Goal: Information Seeking & Learning: Learn about a topic

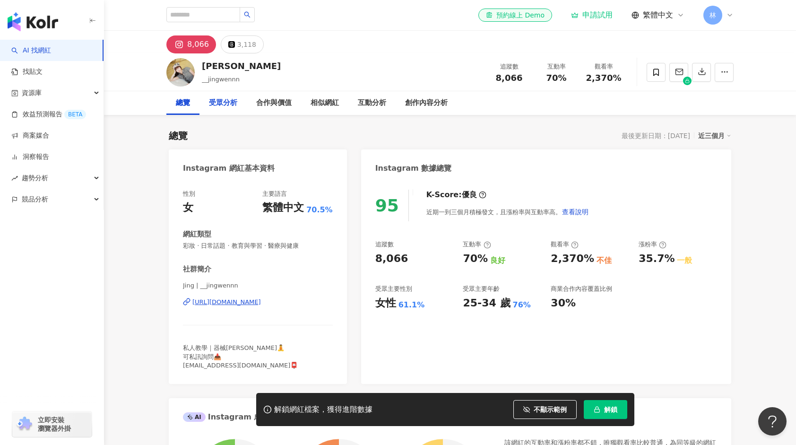
click at [234, 101] on div "受眾分析" at bounding box center [223, 102] width 28 height 11
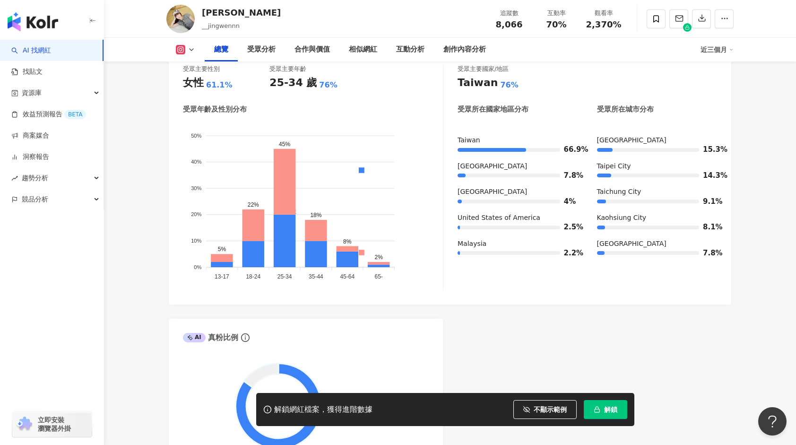
scroll to position [751, 0]
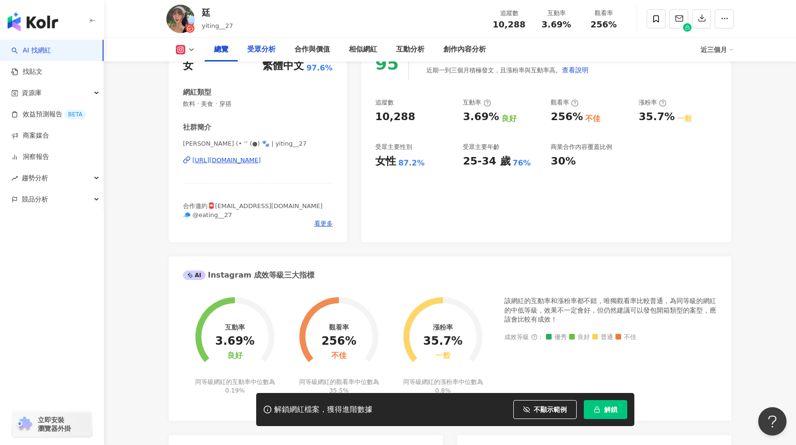
click at [272, 47] on div "受眾分析" at bounding box center [261, 49] width 28 height 11
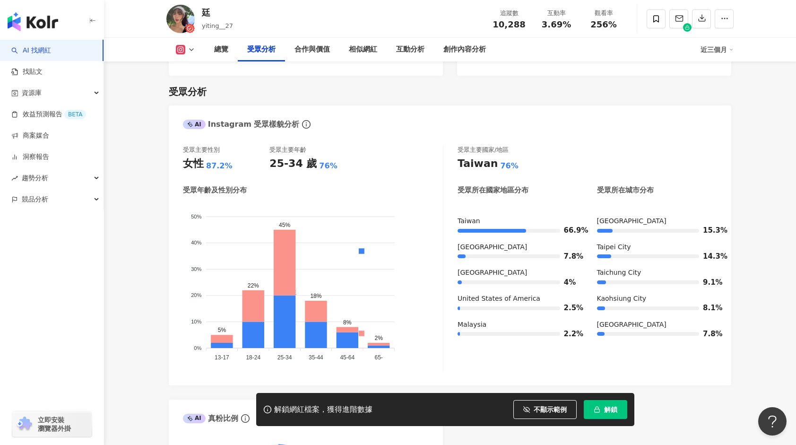
scroll to position [751, 0]
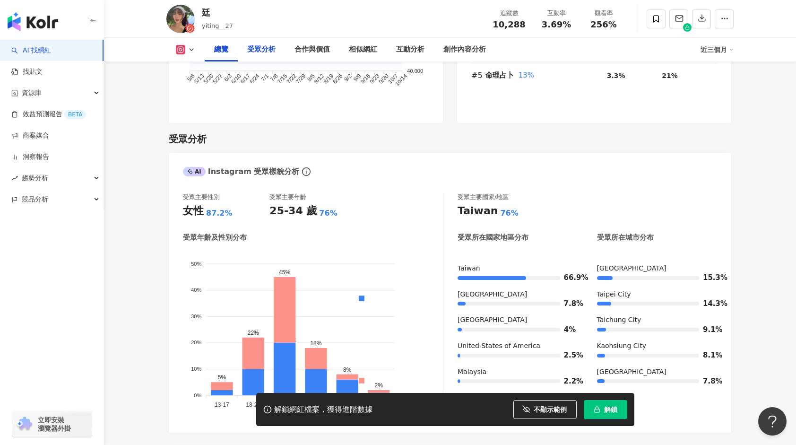
click at [267, 47] on div "受眾分析" at bounding box center [261, 49] width 28 height 11
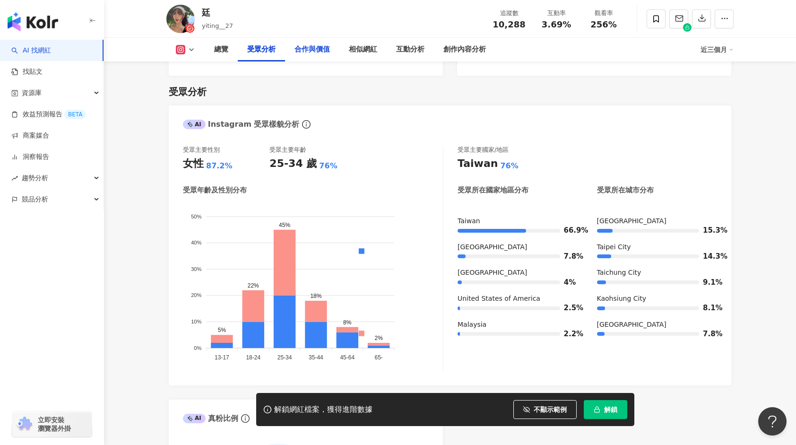
click at [311, 48] on div "合作與價值" at bounding box center [311, 49] width 35 height 11
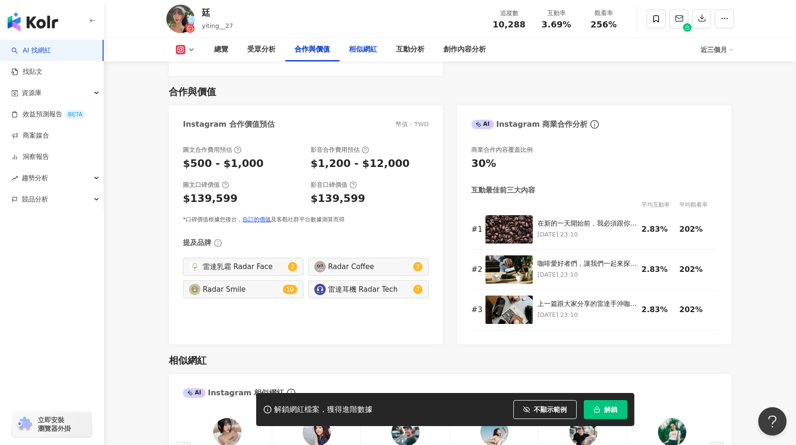
click at [358, 47] on div "相似網紅" at bounding box center [363, 49] width 28 height 11
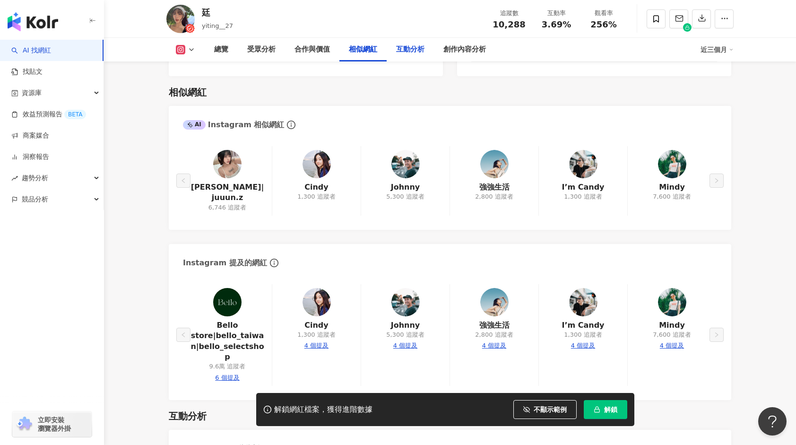
click at [406, 45] on div "互動分析" at bounding box center [410, 49] width 28 height 11
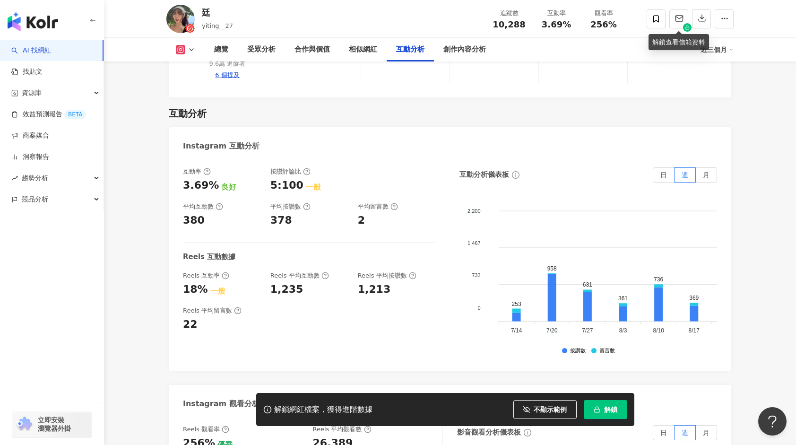
click at [685, 28] on rect at bounding box center [687, 28] width 4 height 2
click at [630, 49] on div "總覽 受眾分析 合作與價值 相似網紅 互動分析 創作內容分析" at bounding box center [453, 50] width 496 height 24
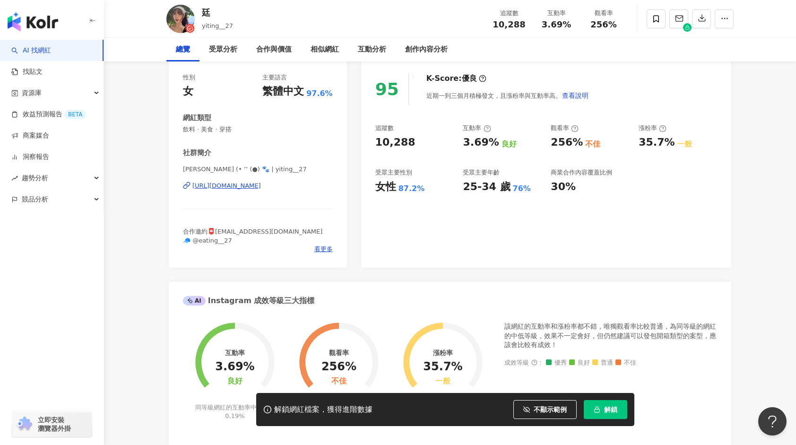
scroll to position [0, 0]
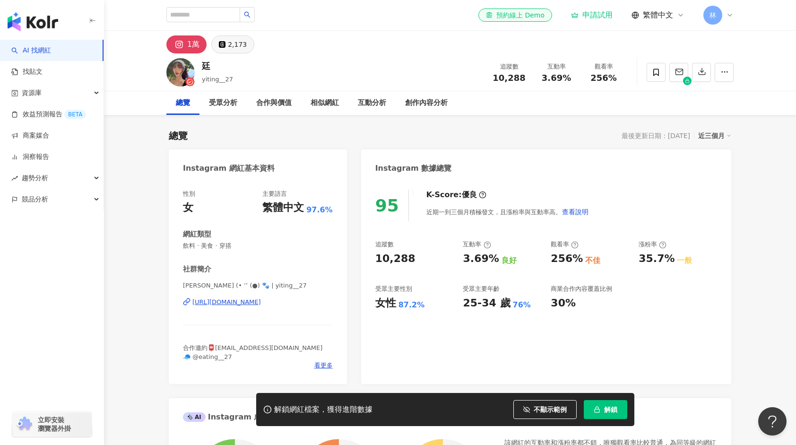
click at [232, 45] on div "2,173" at bounding box center [237, 44] width 19 height 13
